Goal: Information Seeking & Learning: Learn about a topic

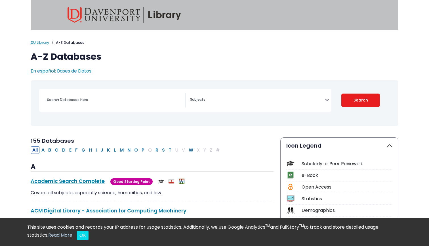
select select "Database Subject Filter"
click at [89, 103] on input "Search database by title or keyword" at bounding box center [114, 99] width 141 height 8
type input "IBIS"
click at [361, 100] on button "Search" at bounding box center [361, 99] width 39 height 13
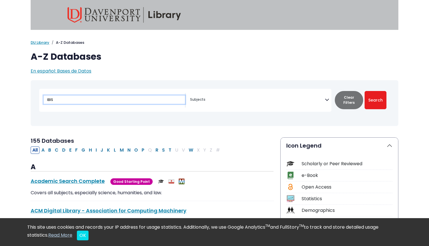
select select "Database Subject Filter"
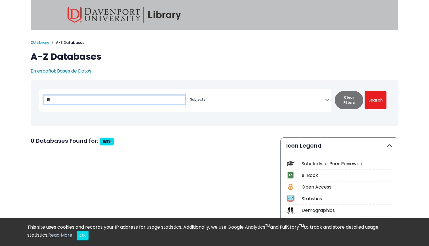
type input "I"
type input "ibis"
click at [376, 100] on button "Search" at bounding box center [376, 100] width 22 height 18
select select "Database Subject Filter"
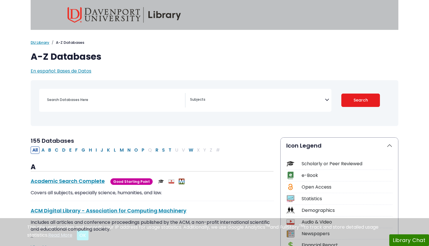
select select "Database Subject Filter"
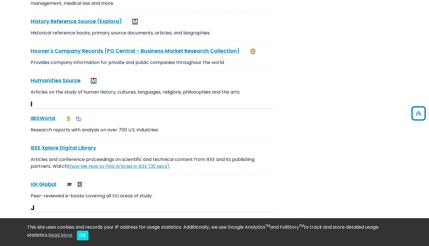
scroll to position [2724, 0]
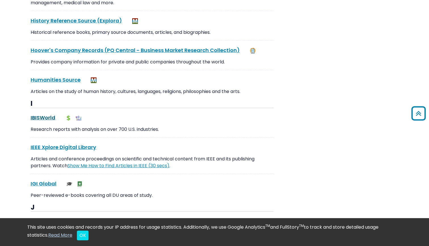
click at [52, 114] on link "IBISWorld This link opens in a new window" at bounding box center [43, 117] width 25 height 7
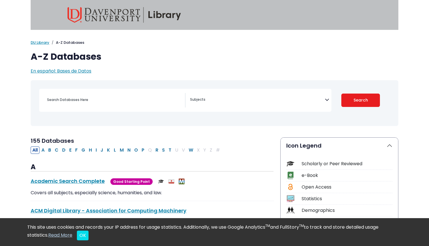
scroll to position [0, 0]
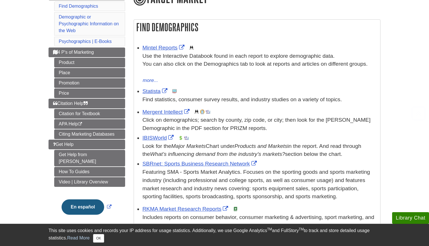
scroll to position [86, 0]
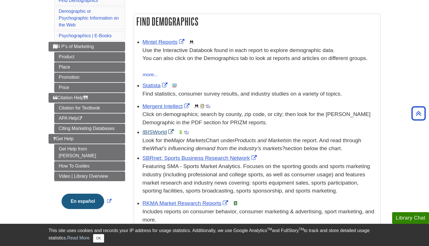
click at [159, 131] on link "IBISWorld" at bounding box center [159, 132] width 33 height 6
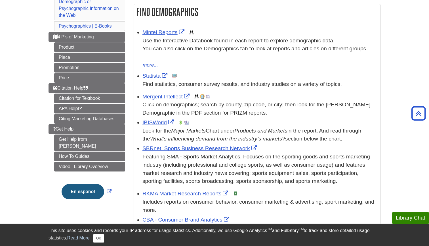
scroll to position [95, 0]
click at [163, 30] on link "Mintel Reports" at bounding box center [164, 33] width 43 height 6
click at [155, 74] on link "Statista" at bounding box center [156, 76] width 26 height 6
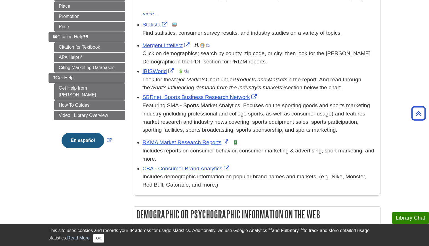
scroll to position [151, 0]
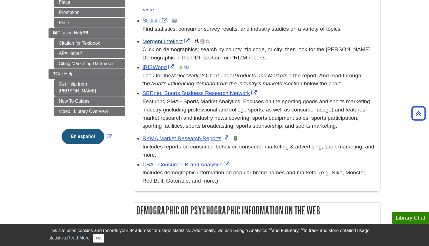
click at [174, 40] on link "Mergent Intellect" at bounding box center [167, 41] width 49 height 6
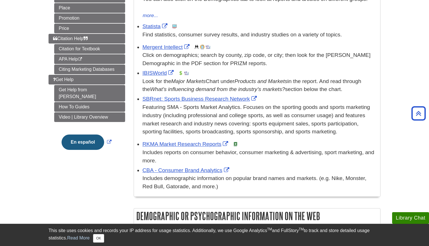
scroll to position [152, 0]
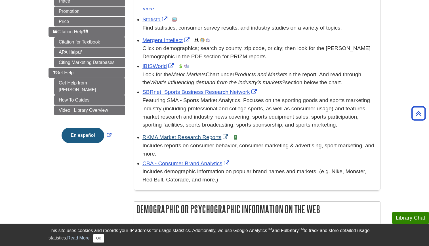
click at [175, 134] on link "RKMA Market Research Reports" at bounding box center [186, 137] width 87 height 6
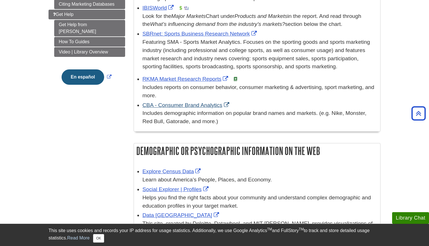
scroll to position [215, 0]
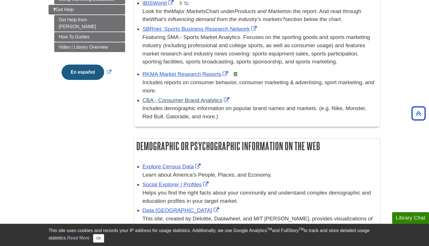
click at [187, 97] on link "CBA - Consumer Brand Analytics" at bounding box center [187, 100] width 88 height 6
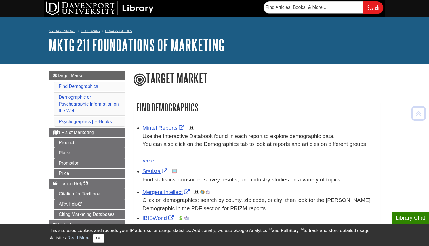
scroll to position [0, 0]
